Goal: Information Seeking & Learning: Learn about a topic

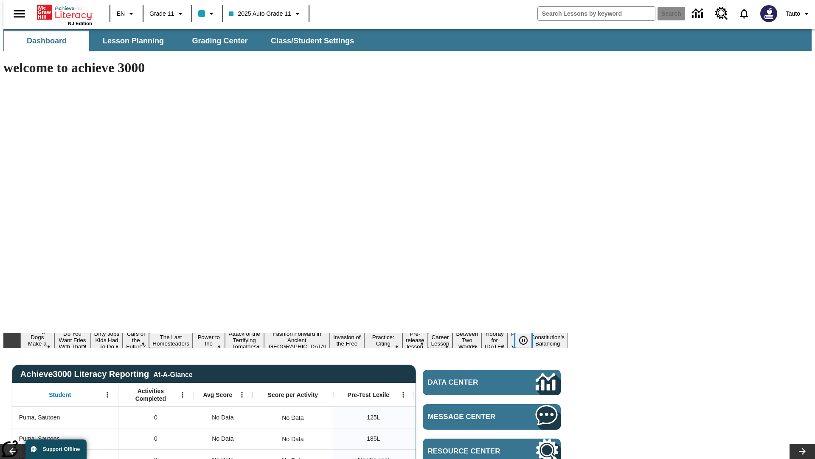
click at [527, 335] on icon "Pause" at bounding box center [524, 340] width 10 height 10
click at [47, 327] on button "Diving Dogs Make a Splash" at bounding box center [33, 340] width 26 height 27
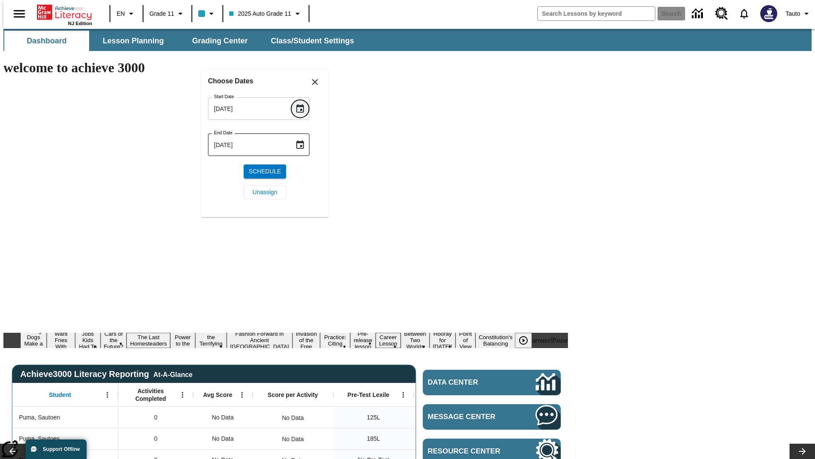
click at [303, 108] on icon "Choose date, selected date is Oct 10, 2025" at bounding box center [300, 108] width 8 height 8
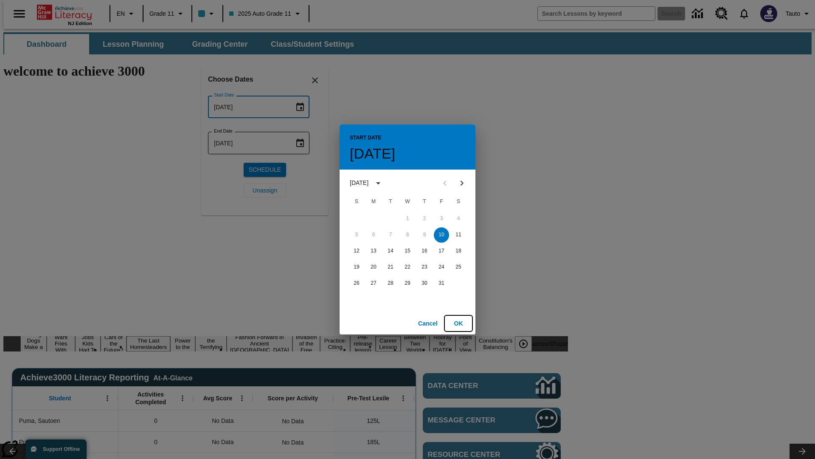
click at [459, 323] on button "OK" at bounding box center [458, 324] width 27 height 16
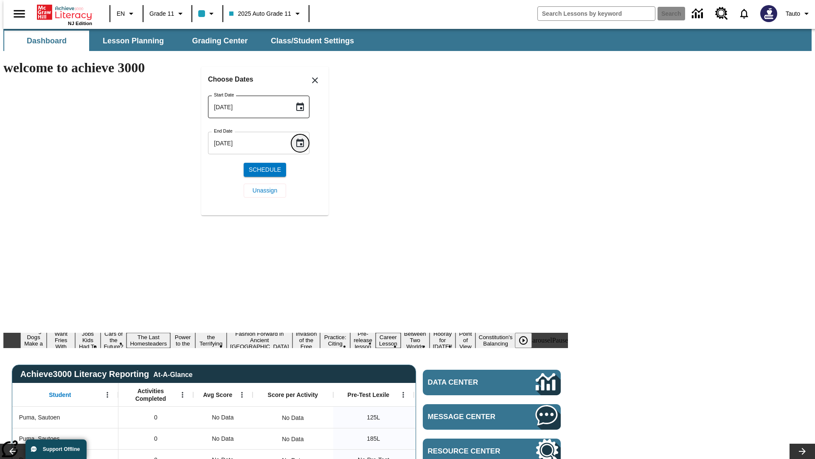
click at [303, 143] on icon "Choose date, selected date is Oct 10, 2025" at bounding box center [300, 142] width 8 height 8
